Goal: Transaction & Acquisition: Purchase product/service

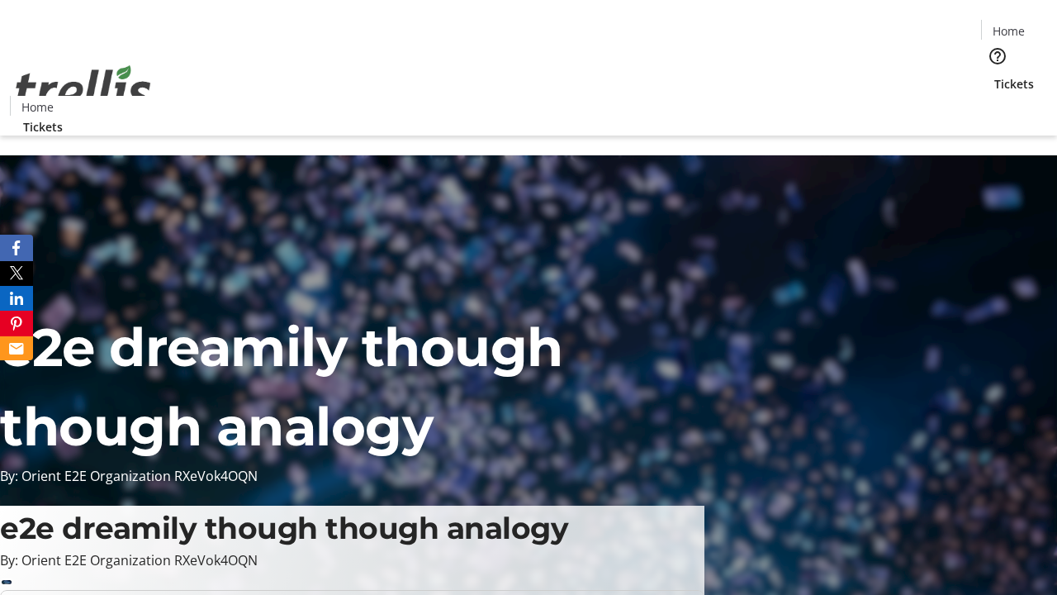
click at [994, 75] on span "Tickets" at bounding box center [1014, 83] width 40 height 17
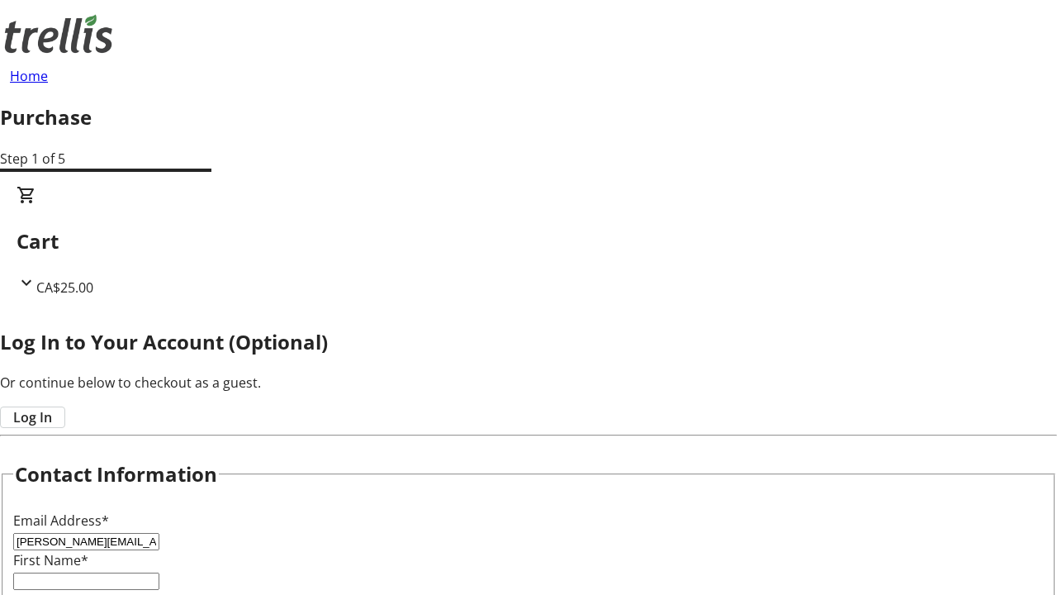
type input "[PERSON_NAME][EMAIL_ADDRESS][DOMAIN_NAME]"
type input "[PERSON_NAME]"
type input "Kshlerin"
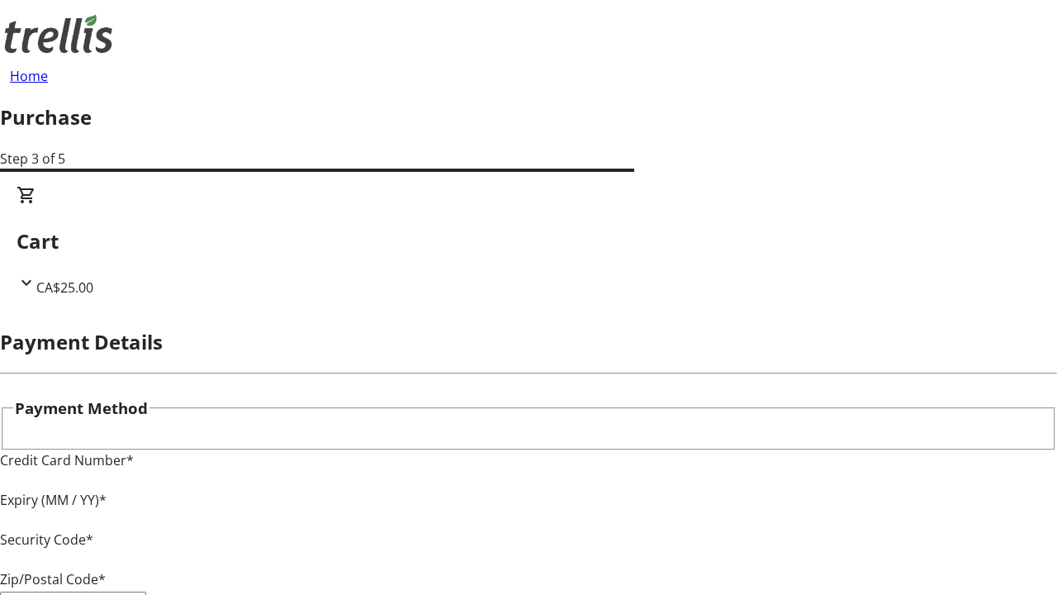
type input "V1Y 0C2"
